Goal: Transaction & Acquisition: Purchase product/service

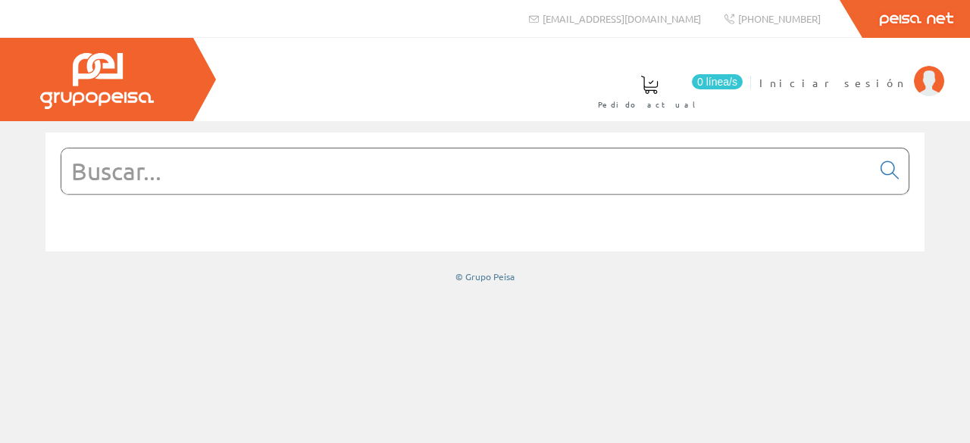
paste input "PVCHECKs-PRO-PLUS"
type input "PVCHECKs-PRO-PLUS"
click at [882, 169] on icon at bounding box center [889, 170] width 18 height 11
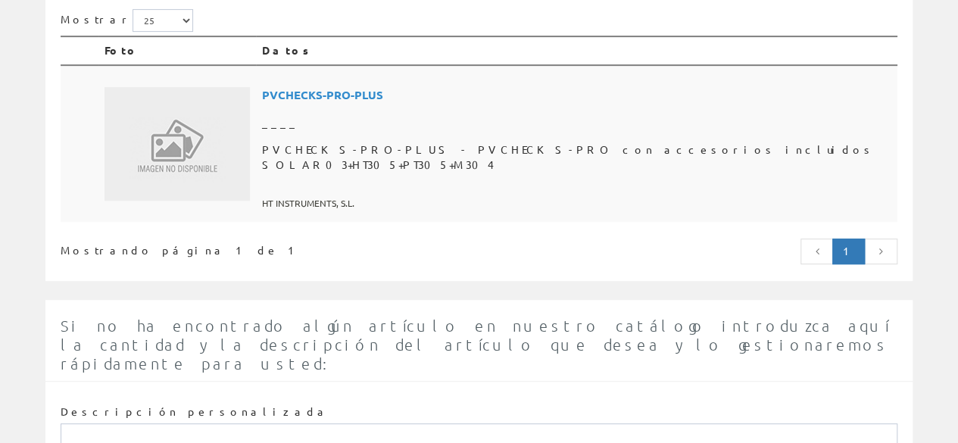
scroll to position [303, 0]
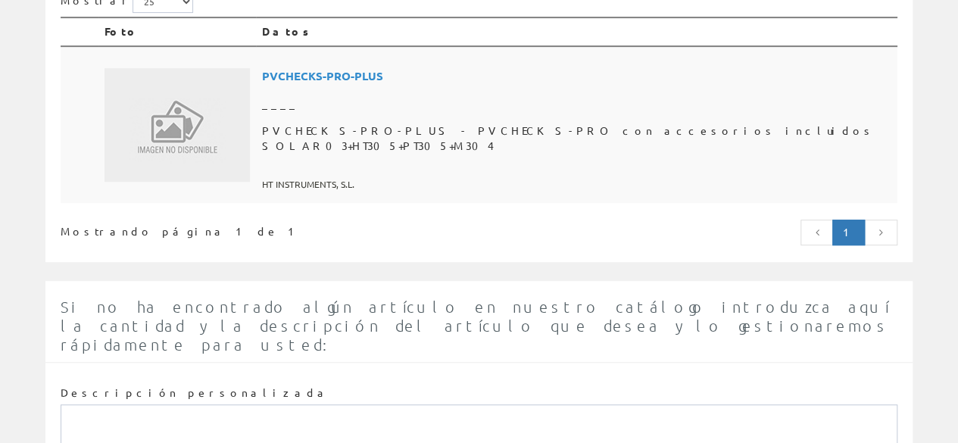
click at [407, 80] on span "PVCHECKS-PRO-PLUS" at bounding box center [576, 76] width 629 height 28
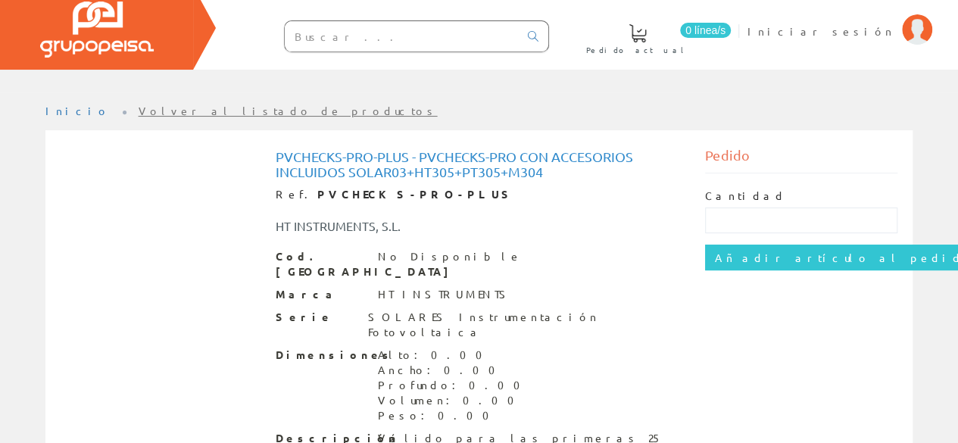
scroll to position [88, 0]
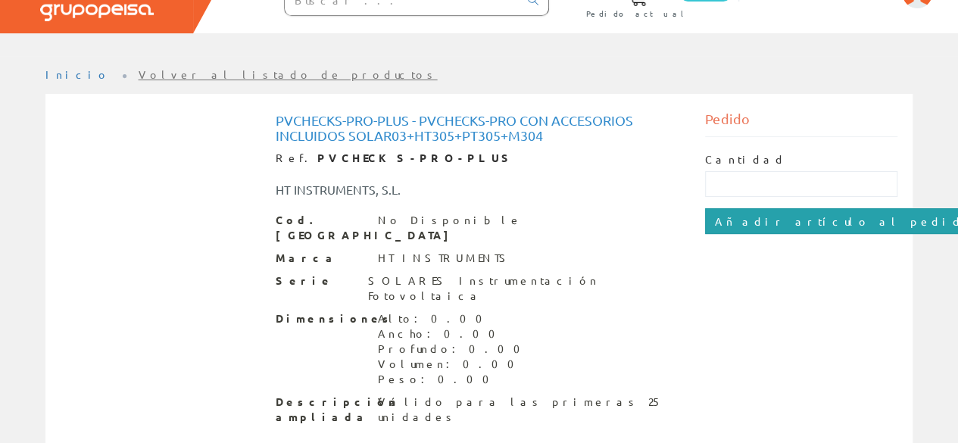
click at [806, 220] on input "Añadir artículo al pedido" at bounding box center [844, 221] width 279 height 26
